Goal: Information Seeking & Learning: Learn about a topic

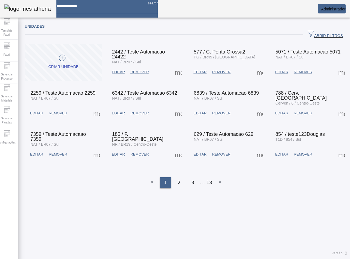
click at [322, 33] on span "ABRIR FILTROS" at bounding box center [325, 34] width 35 height 8
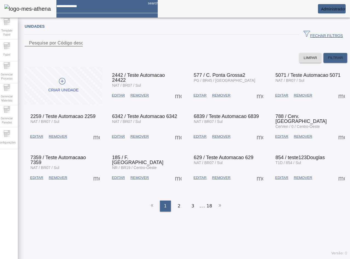
click at [86, 45] on mat-label "Pesquise por Código descrição ou sigla" at bounding box center [70, 43] width 82 height 5
click at [78, 46] on input "Pesquise por Código descrição ou sigla" at bounding box center [53, 43] width 49 height 7
click at [90, 6] on input at bounding box center [99, 4] width 87 height 8
type input "**********"
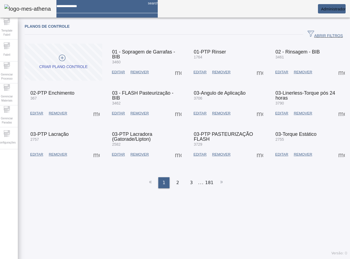
click at [314, 35] on span "ABRIR FILTROS" at bounding box center [325, 34] width 35 height 8
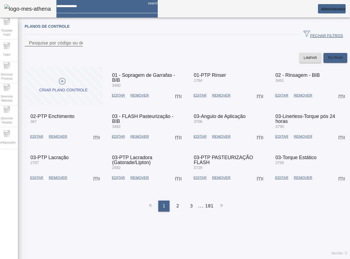
click at [76, 46] on div "Pesquise por código ou descrição" at bounding box center [53, 42] width 49 height 7
click at [78, 46] on input "Pesquise por código ou descrição" at bounding box center [53, 43] width 49 height 7
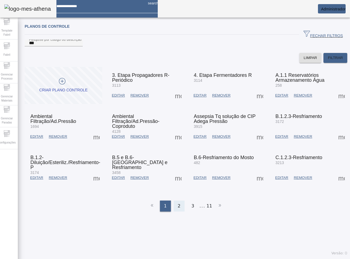
click at [176, 211] on div "2" at bounding box center [179, 205] width 11 height 11
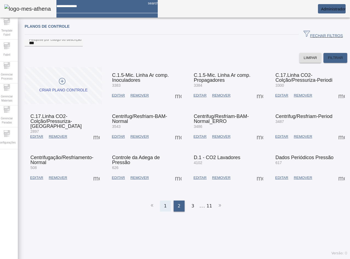
click at [166, 211] on div "1" at bounding box center [165, 205] width 11 height 11
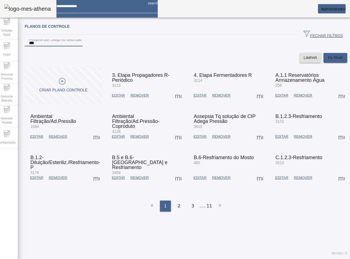
drag, startPoint x: 75, startPoint y: 47, endPoint x: 0, endPoint y: 39, distance: 76.0
click at [0, 39] on html "search Administrador Template Fabril Fabril Gerenciar Processo Gerenciar Materi…" at bounding box center [175, 129] width 350 height 259
type input "***"
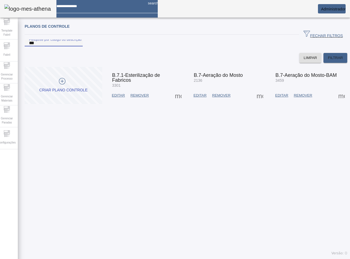
click at [253, 102] on span at bounding box center [259, 95] width 13 height 13
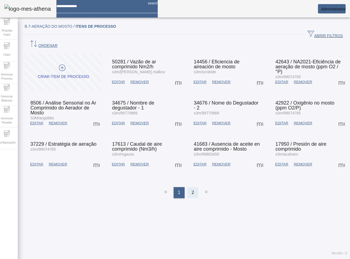
click at [189, 187] on div "2" at bounding box center [192, 192] width 11 height 11
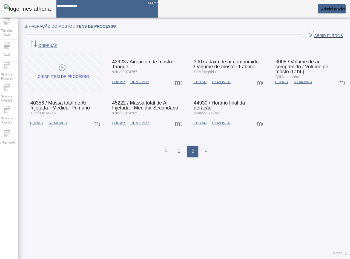
click at [175, 116] on span at bounding box center [178, 122] width 13 height 13
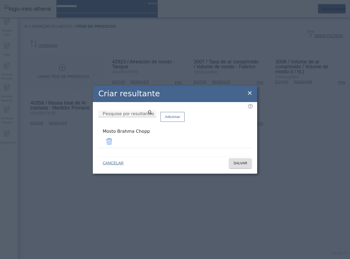
drag, startPoint x: 149, startPoint y: 138, endPoint x: 109, endPoint y: 137, distance: 40.3
click at [109, 134] on div "Mosto Brahma Chopp" at bounding box center [175, 131] width 145 height 7
click at [173, 134] on div "Mosto Brahma Chopp" at bounding box center [175, 131] width 145 height 7
click at [152, 117] on input "Pesquise por resultantes" at bounding box center [127, 113] width 49 height 7
type input "*********"
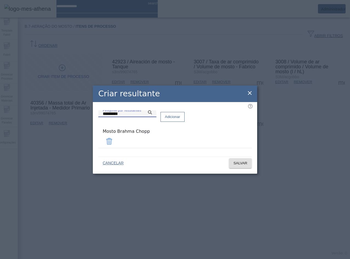
click at [214, 119] on div "Pesquise por resultantes ********* Adicionar" at bounding box center [174, 116] width 153 height 13
click at [152, 114] on icon at bounding box center [150, 112] width 4 height 4
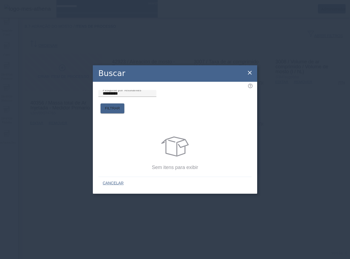
click at [251, 73] on icon at bounding box center [250, 73] width 4 height 4
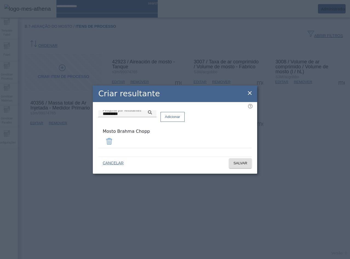
drag, startPoint x: 251, startPoint y: 95, endPoint x: 254, endPoint y: 78, distance: 17.4
click at [251, 94] on icon at bounding box center [249, 93] width 7 height 7
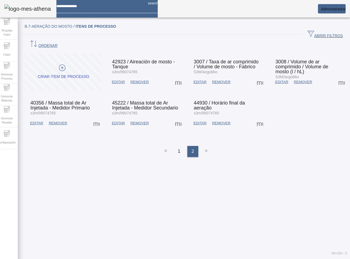
click at [177, 116] on span at bounding box center [178, 122] width 13 height 13
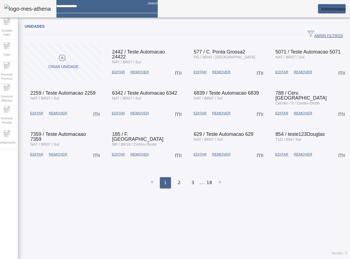
click at [337, 11] on span "Administrador" at bounding box center [333, 9] width 25 height 4
